Goal: Navigation & Orientation: Find specific page/section

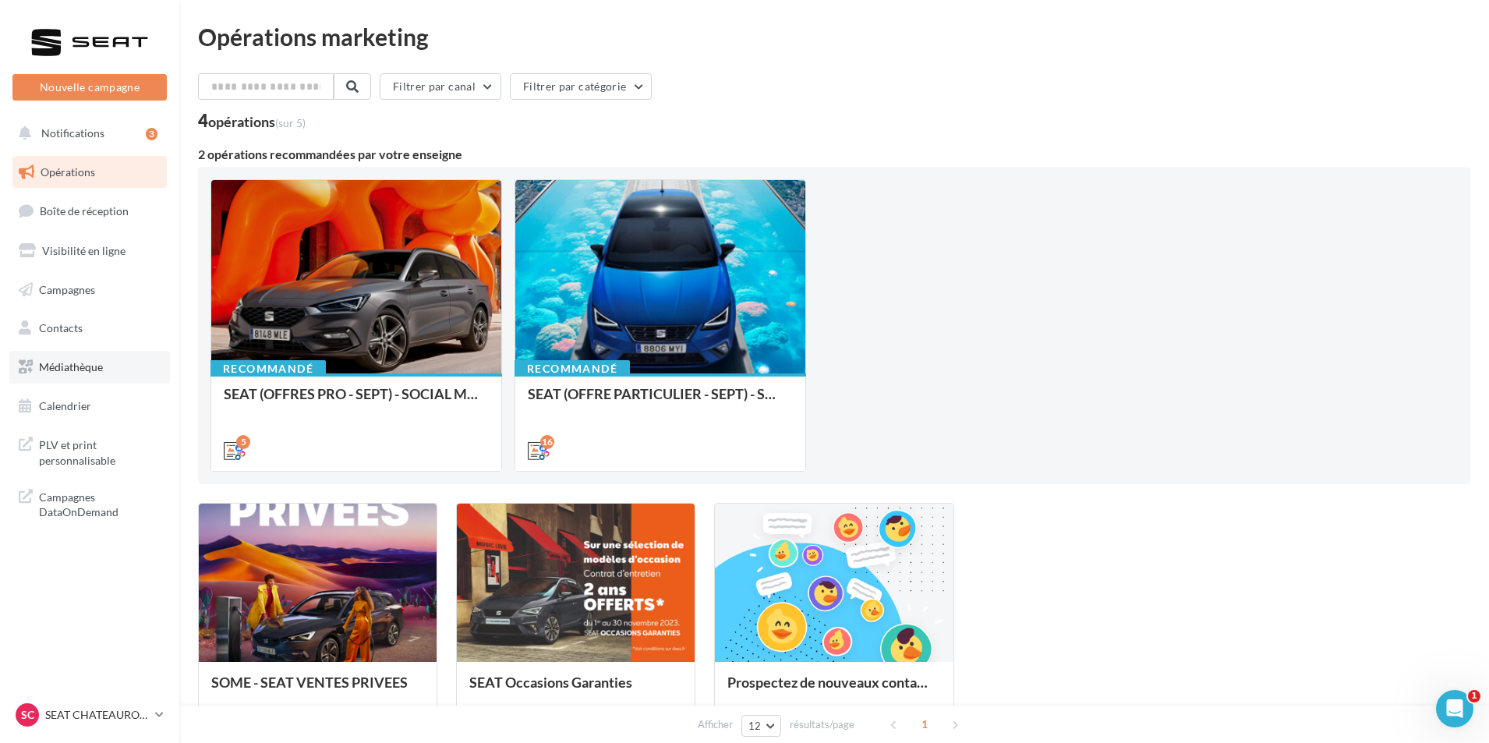
click at [101, 376] on link "Médiathèque" at bounding box center [89, 367] width 161 height 33
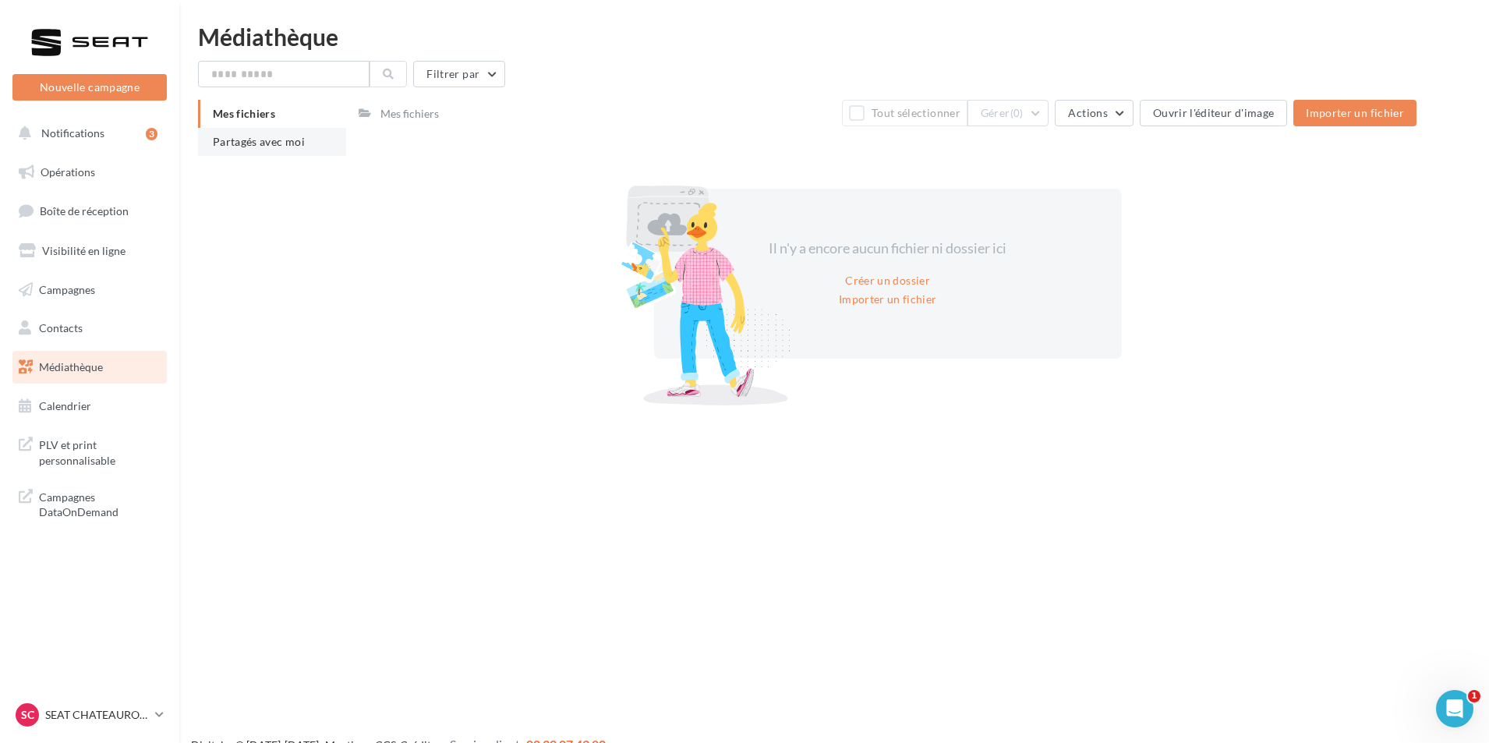
click at [283, 150] on li "Partagés avec moi" at bounding box center [272, 142] width 148 height 28
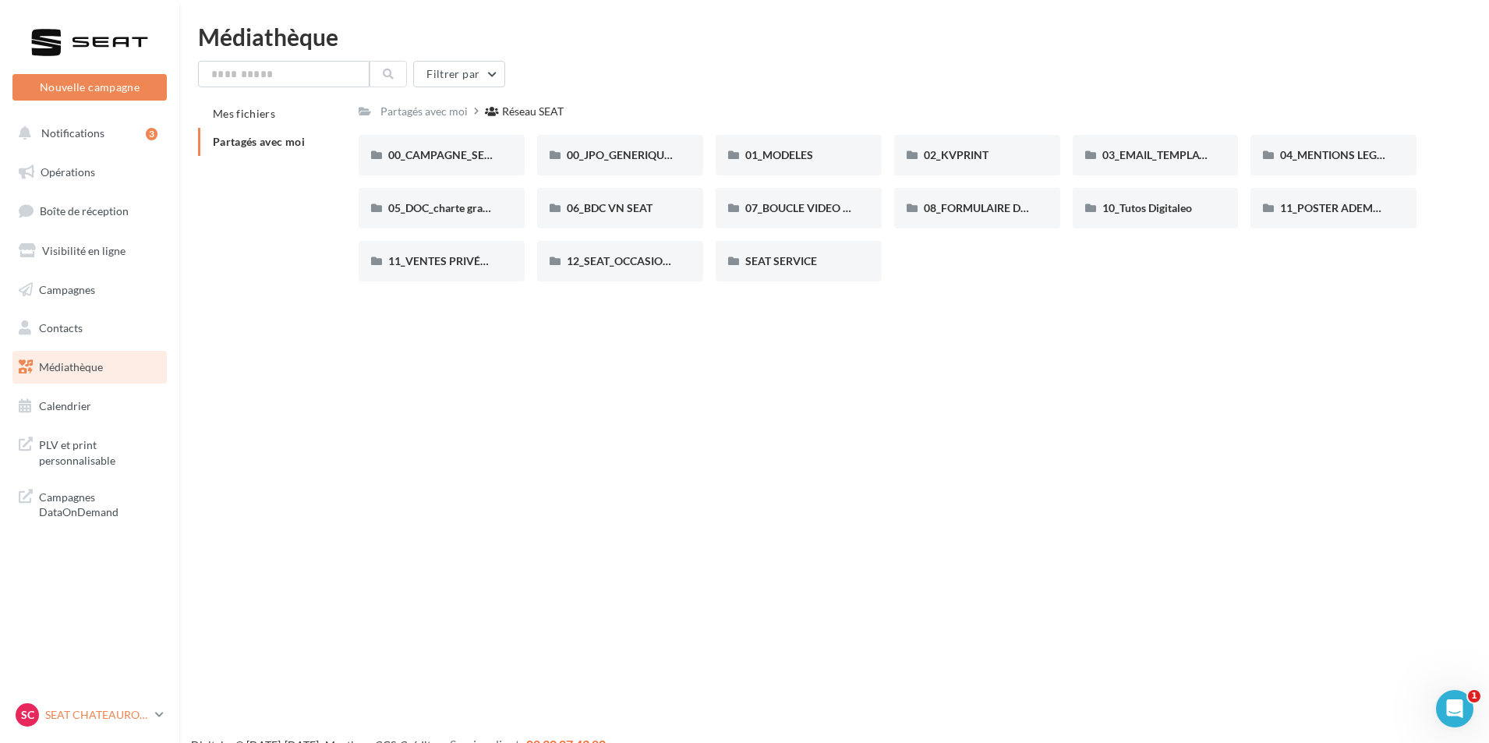
click at [138, 713] on p "SEAT CHATEAUROUX" at bounding box center [97, 715] width 104 height 16
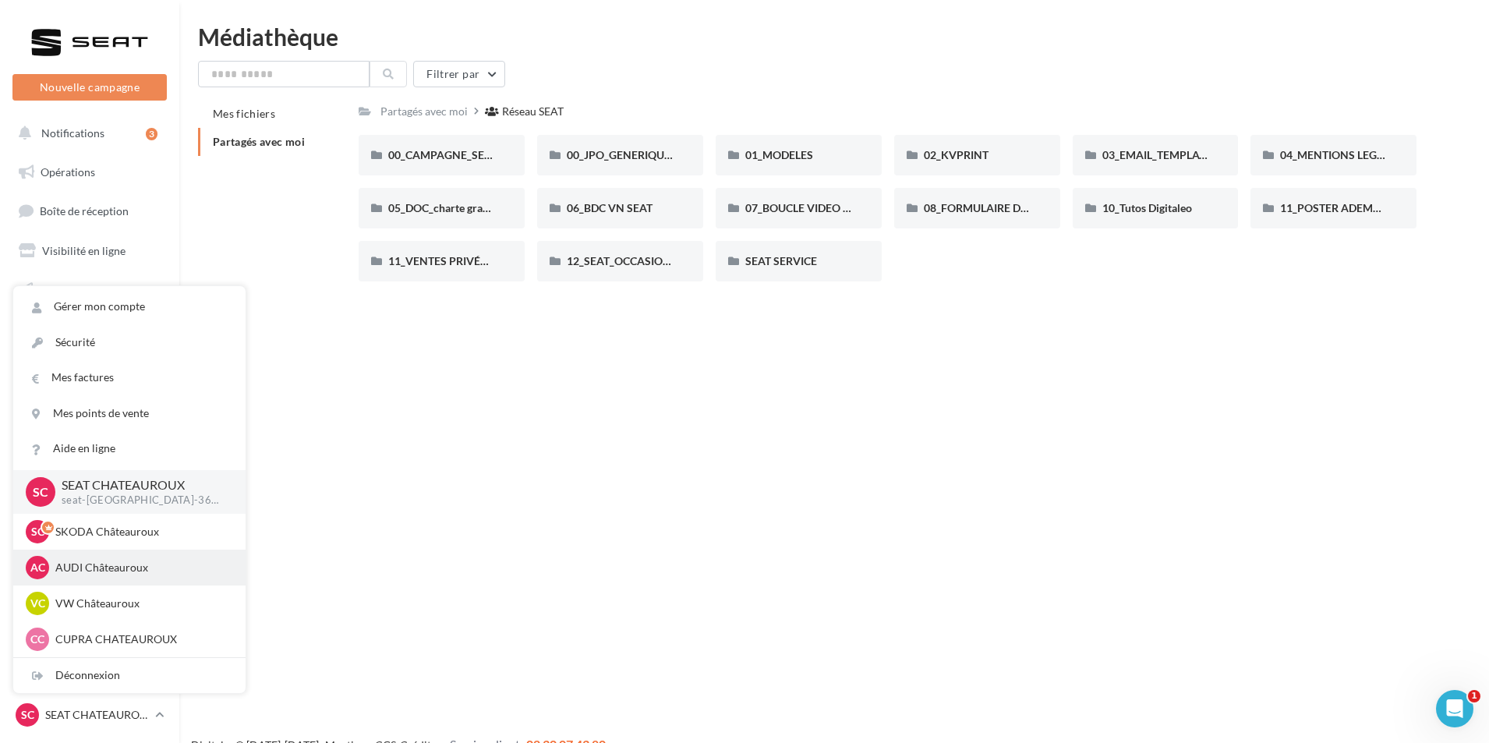
click at [174, 575] on p "AUDI Châteauroux" at bounding box center [141, 568] width 172 height 16
